Goal: Task Accomplishment & Management: Manage account settings

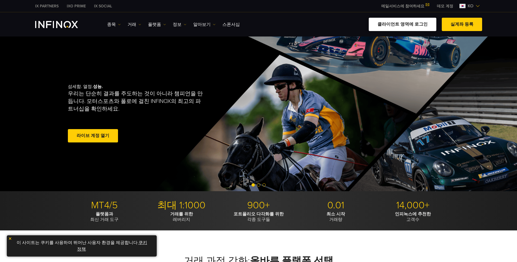
click at [301, 26] on link "클라이언트 영역에 로그인" at bounding box center [403, 24] width 68 height 13
click at [419, 26] on link "클라이언트 영역에 로그인" at bounding box center [403, 24] width 68 height 13
